Goal: Transaction & Acquisition: Book appointment/travel/reservation

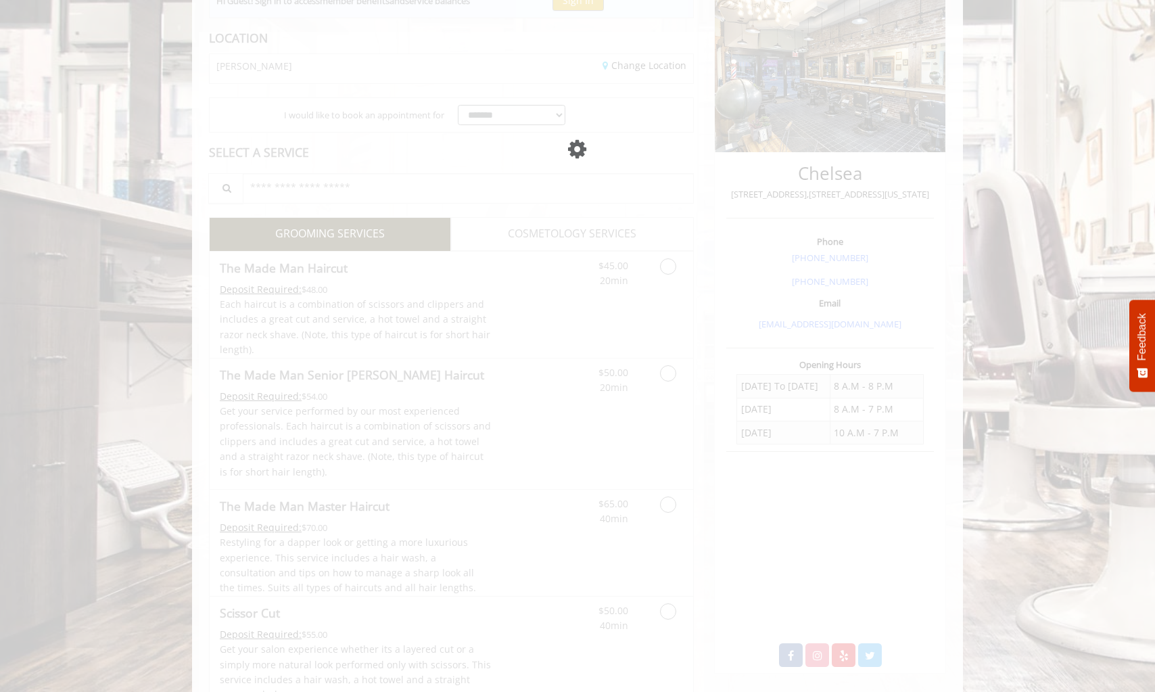
scroll to position [174, 0]
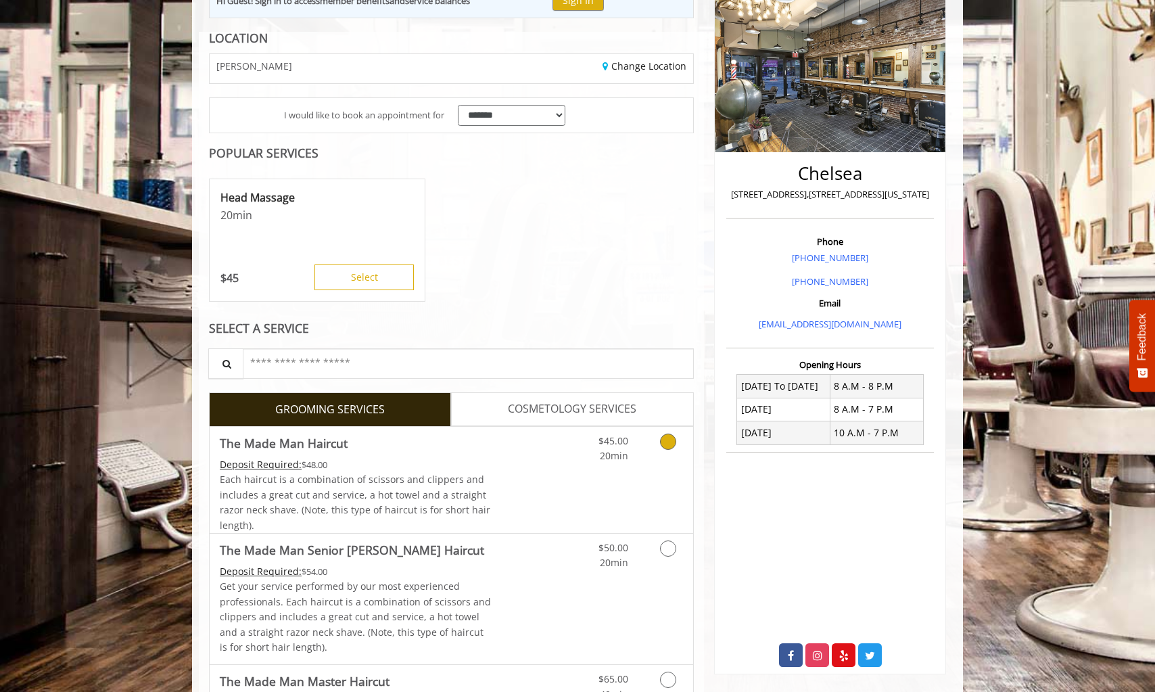
click at [667, 439] on icon "Grooming services" at bounding box center [668, 441] width 16 height 16
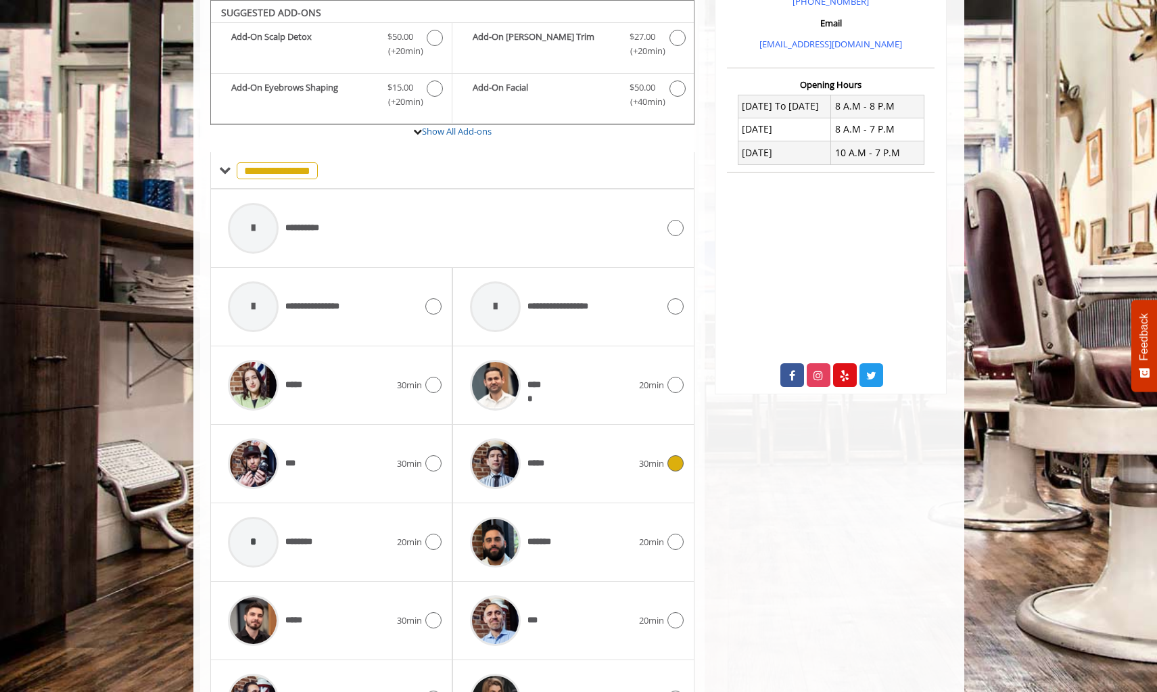
scroll to position [522, 0]
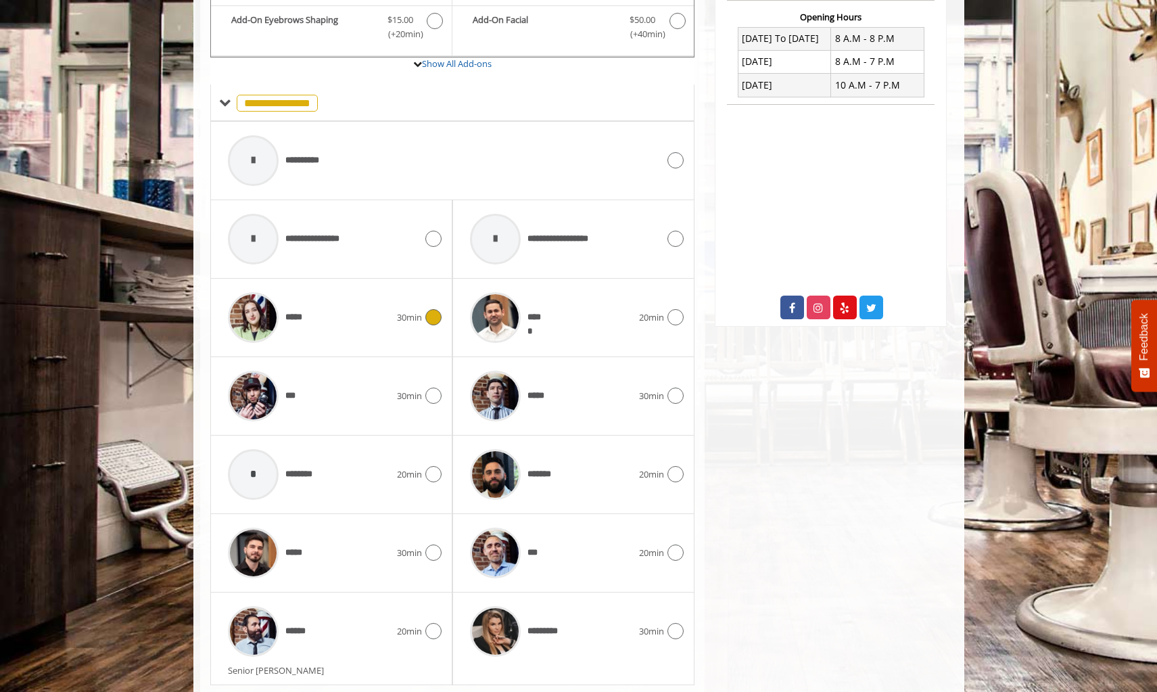
click at [324, 310] on div "*****" at bounding box center [309, 317] width 176 height 64
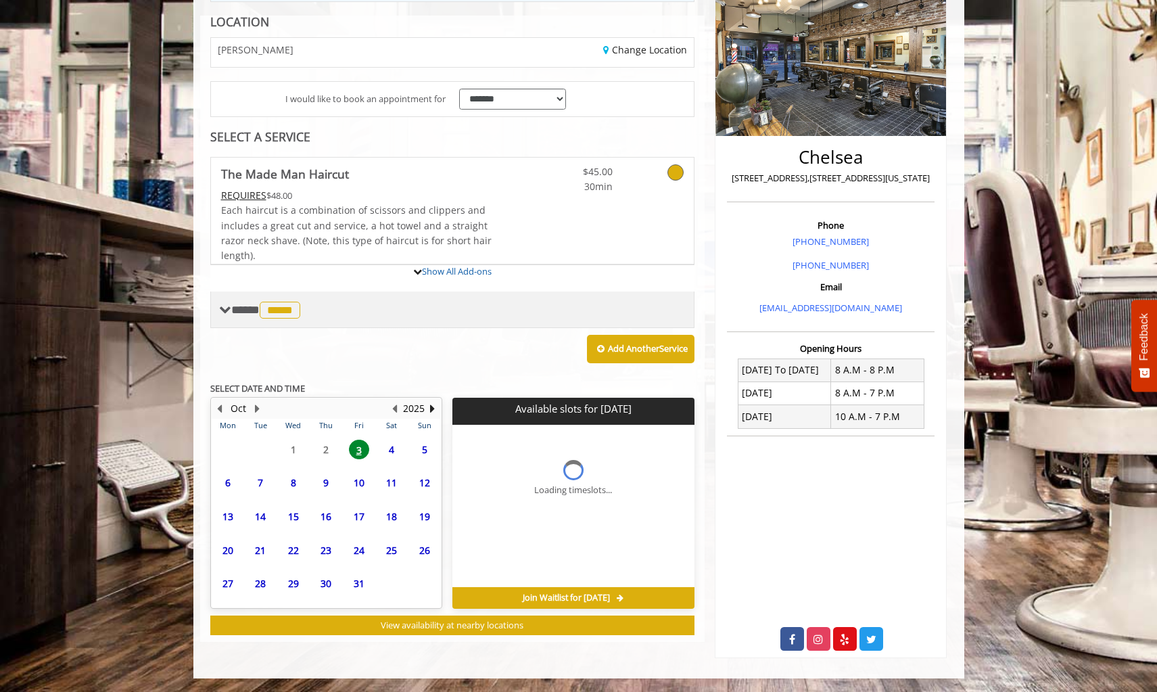
scroll to position [299, 0]
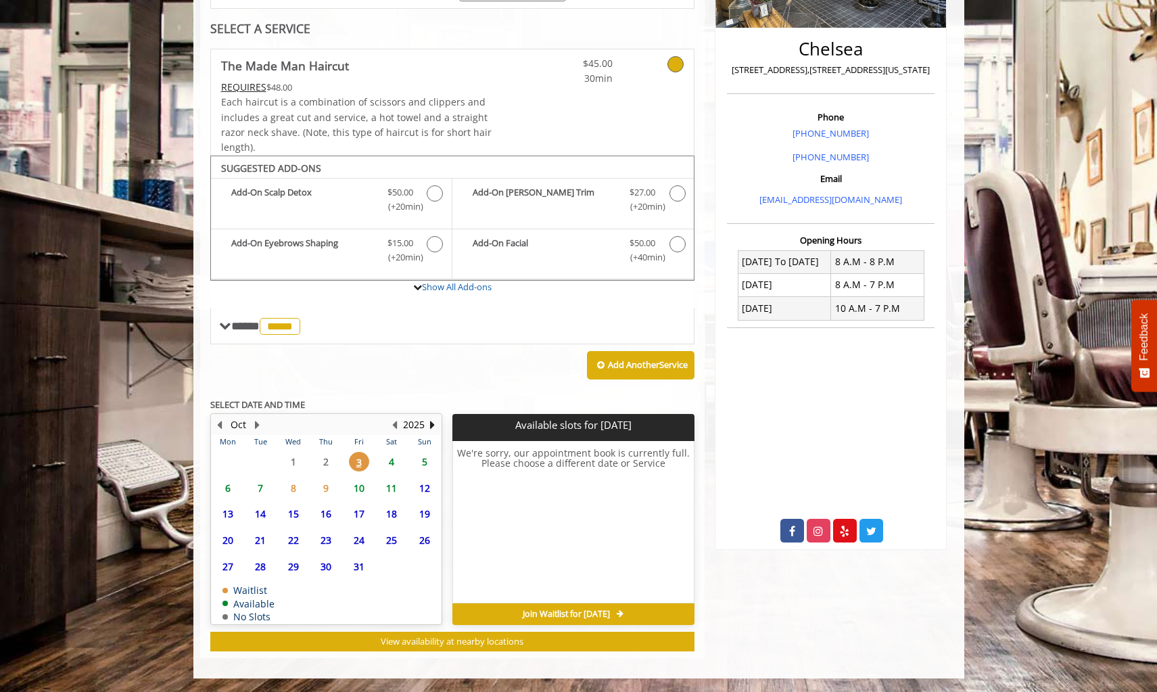
click at [391, 459] on span "4" at bounding box center [391, 462] width 20 height 20
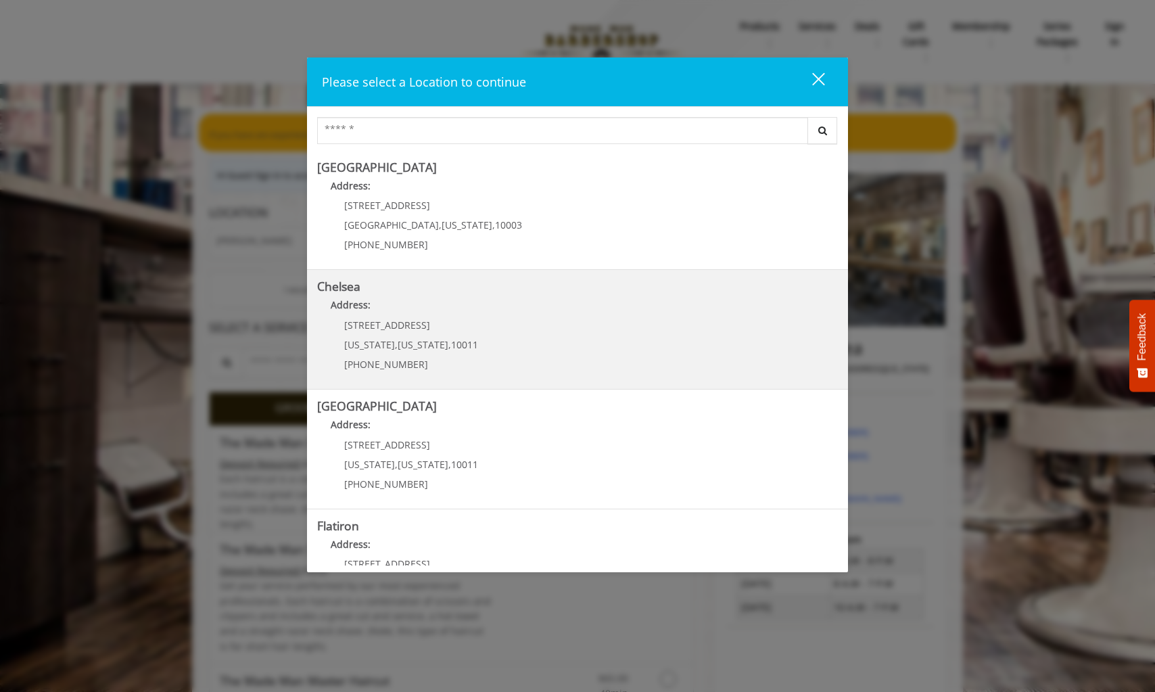
click at [515, 316] on p "Address:" at bounding box center [577, 308] width 521 height 22
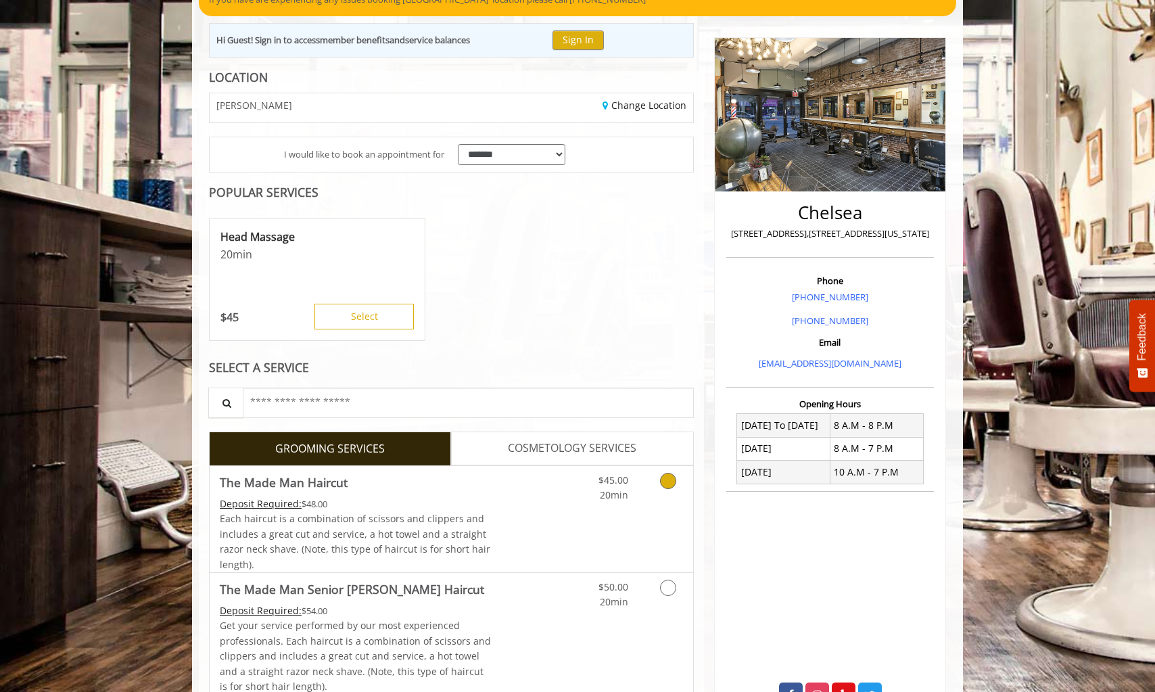
click at [545, 485] on link "Discounted Price" at bounding box center [532, 519] width 80 height 106
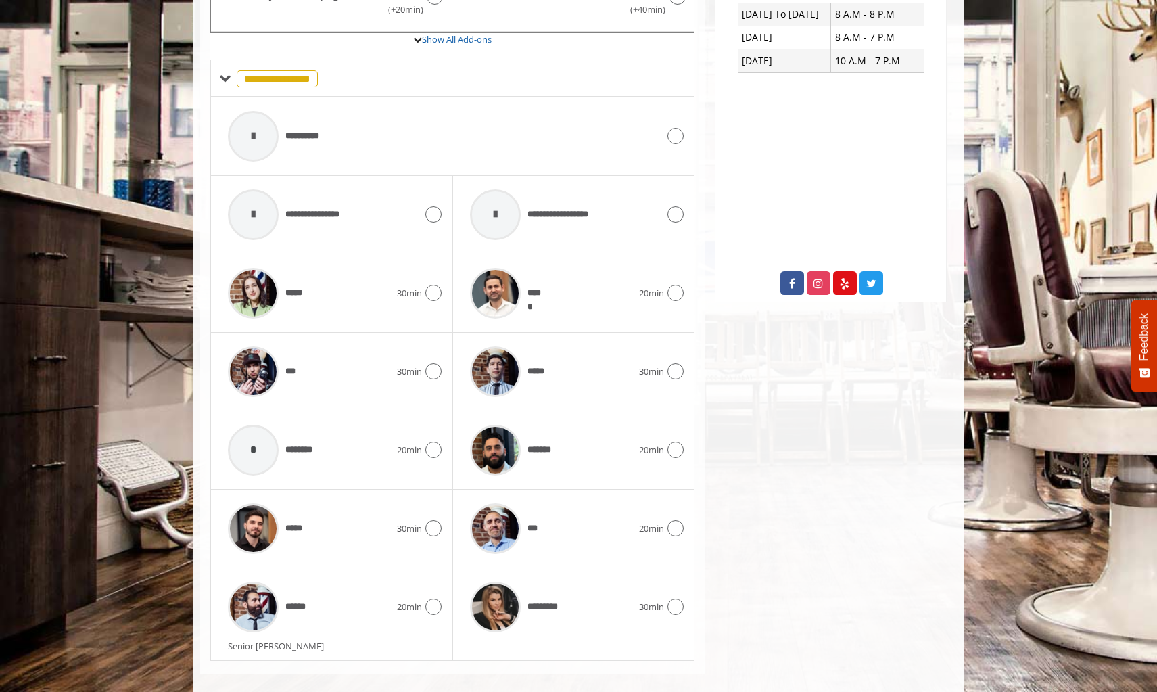
scroll to position [563, 0]
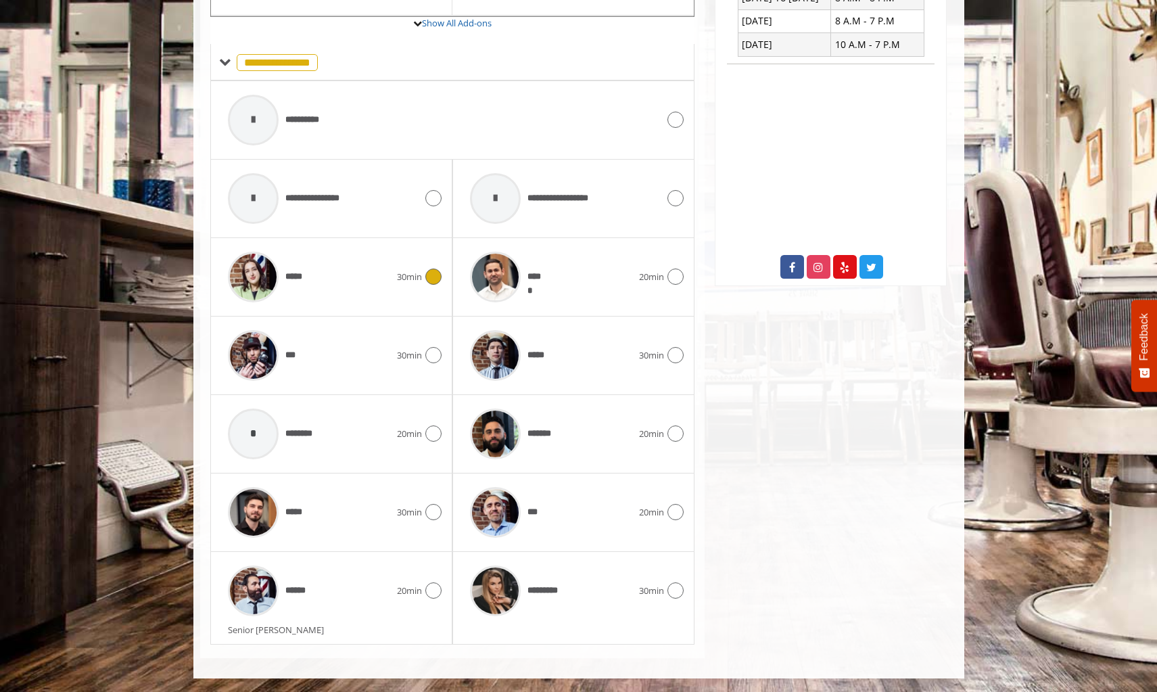
click at [357, 283] on div "*****" at bounding box center [309, 277] width 176 height 64
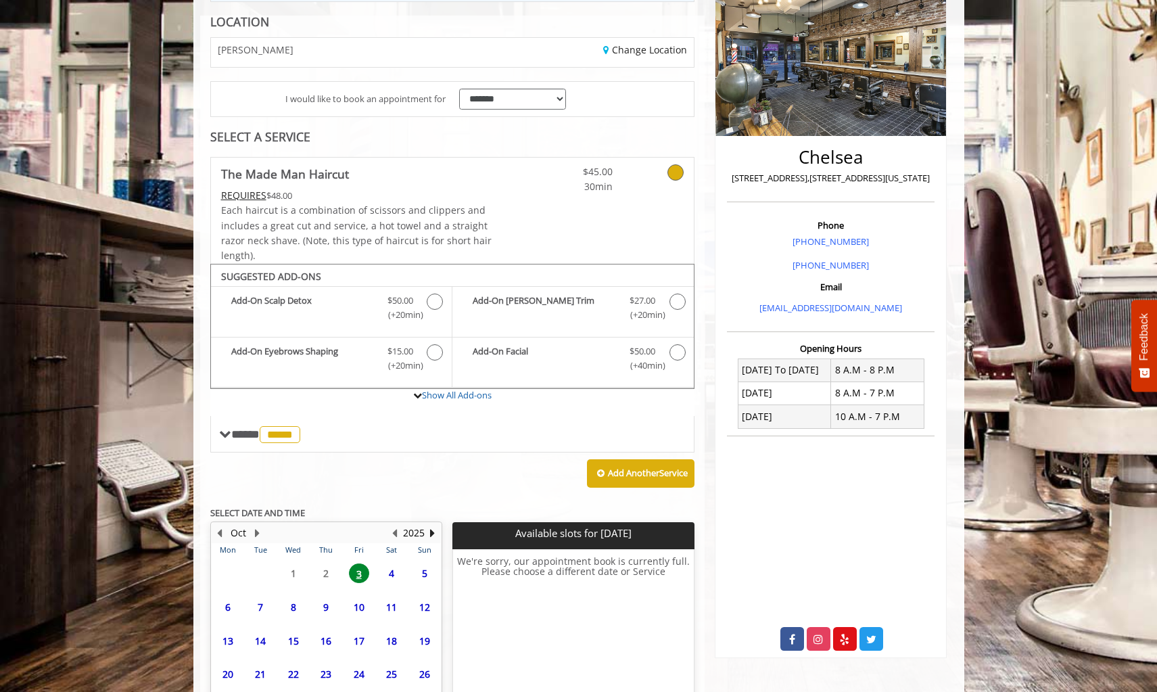
scroll to position [299, 0]
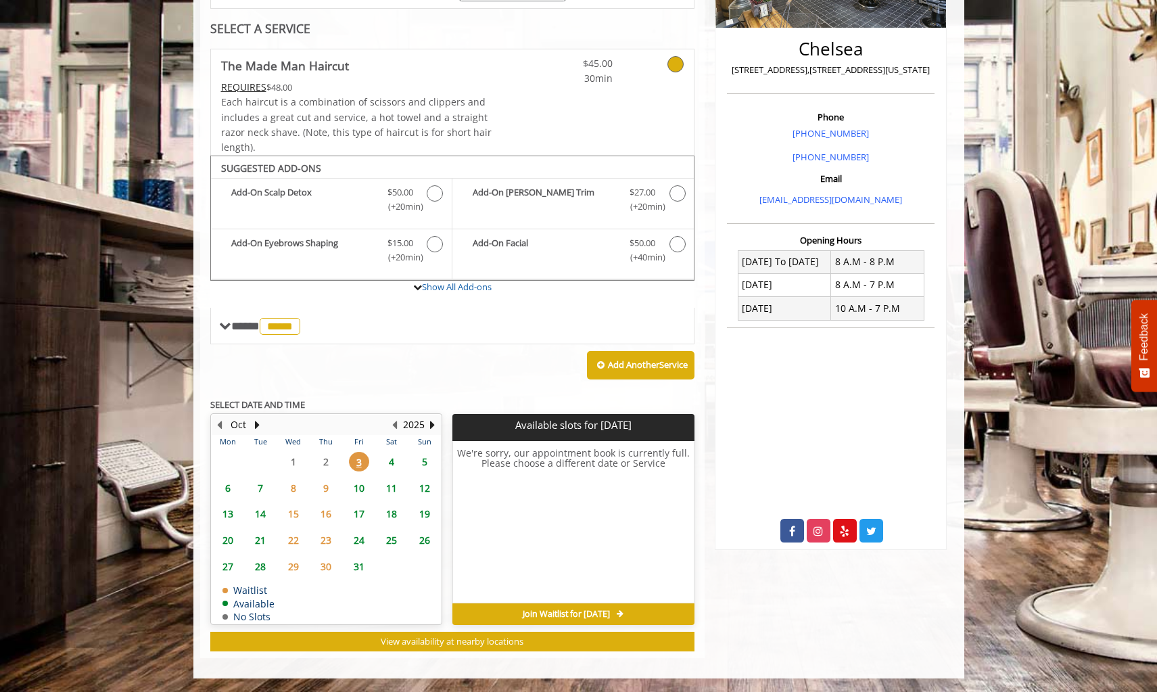
click at [389, 459] on span "4" at bounding box center [391, 462] width 20 height 20
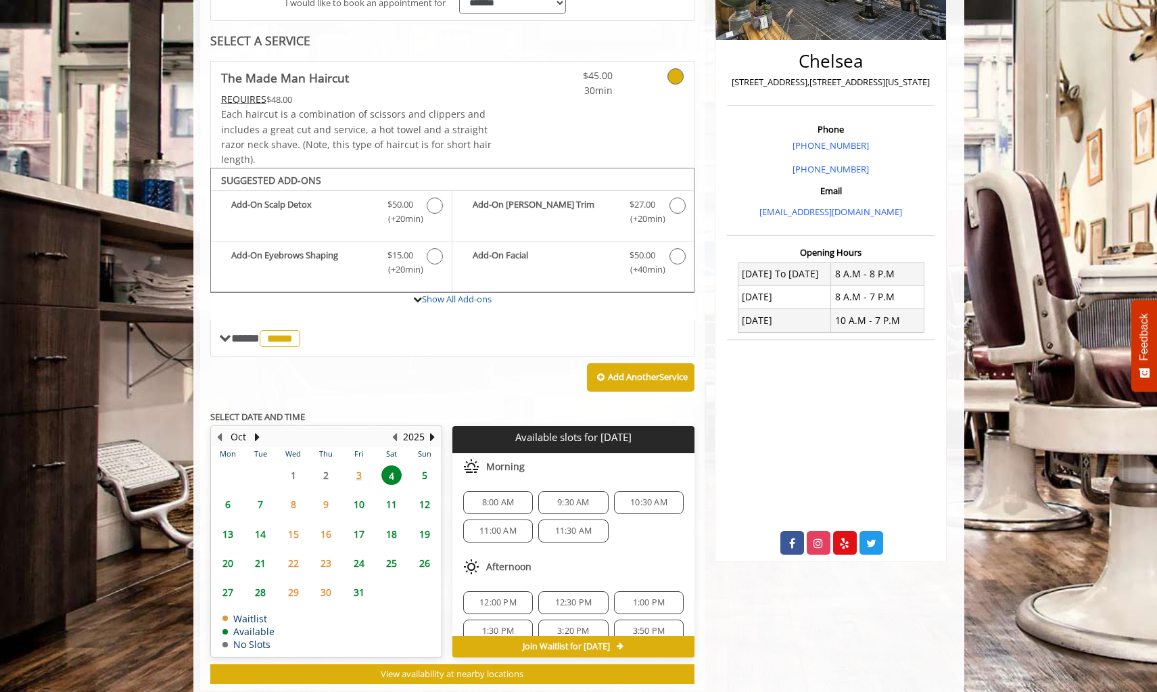
scroll to position [319, 0]
